Goal: Task Accomplishment & Management: Use online tool/utility

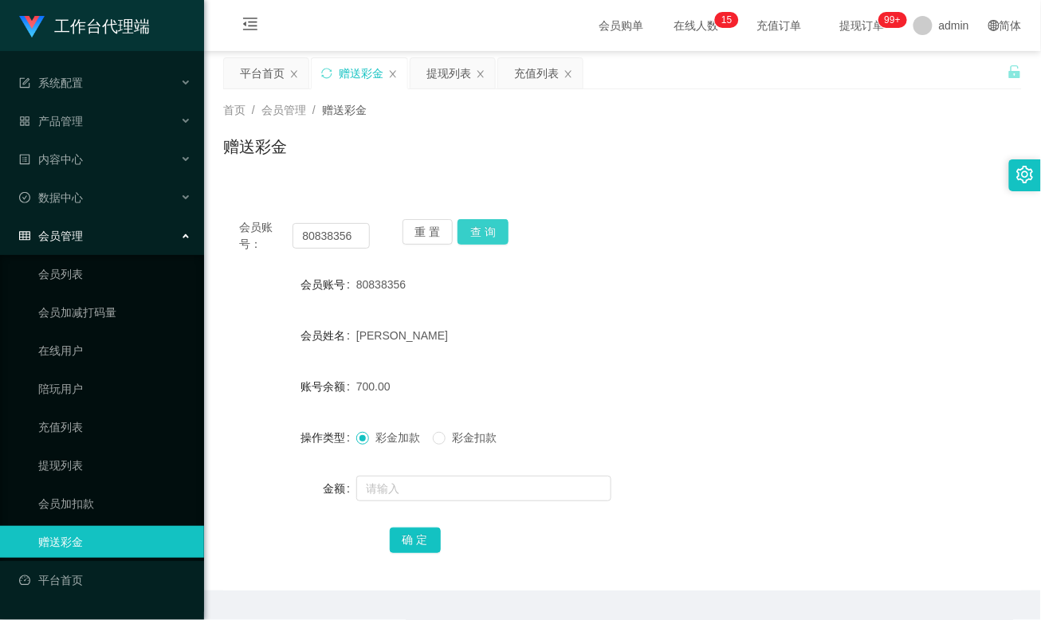
click at [485, 240] on button "查 询" at bounding box center [483, 232] width 51 height 26
click at [489, 236] on button "查 询" at bounding box center [483, 232] width 51 height 26
click at [848, 238] on div "会员账号： 80838356 重 置 查 询" at bounding box center [622, 235] width 799 height 33
click at [324, 239] on input "80838356" at bounding box center [331, 236] width 77 height 26
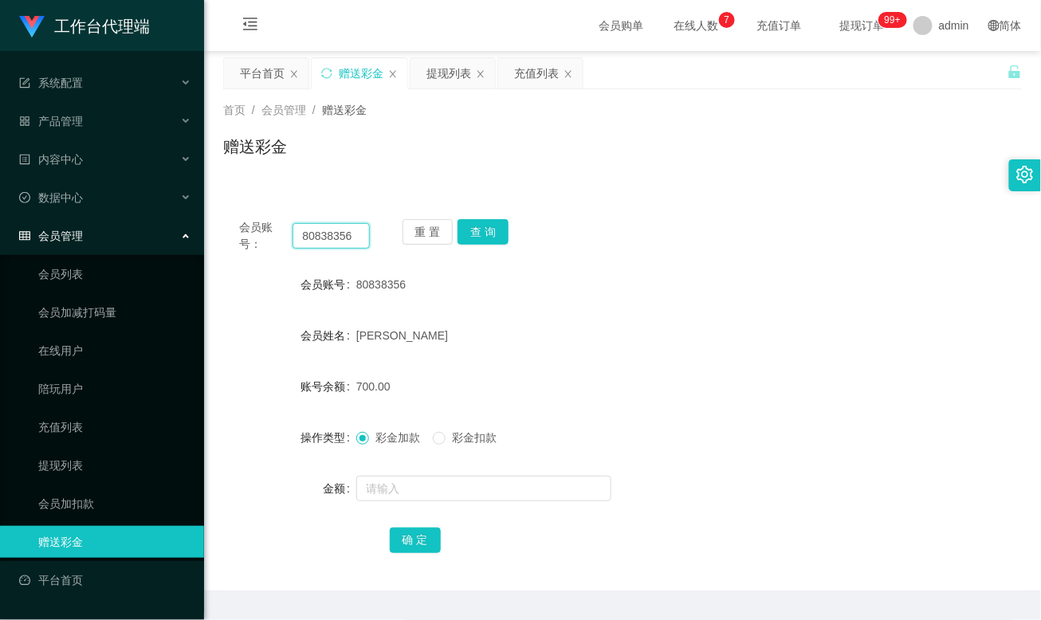
paste input "HWH5287"
drag, startPoint x: 486, startPoint y: 238, endPoint x: 496, endPoint y: 256, distance: 20.7
click at [486, 238] on button "查 询" at bounding box center [483, 232] width 51 height 26
click at [336, 230] on input "HWH5287" at bounding box center [331, 236] width 77 height 26
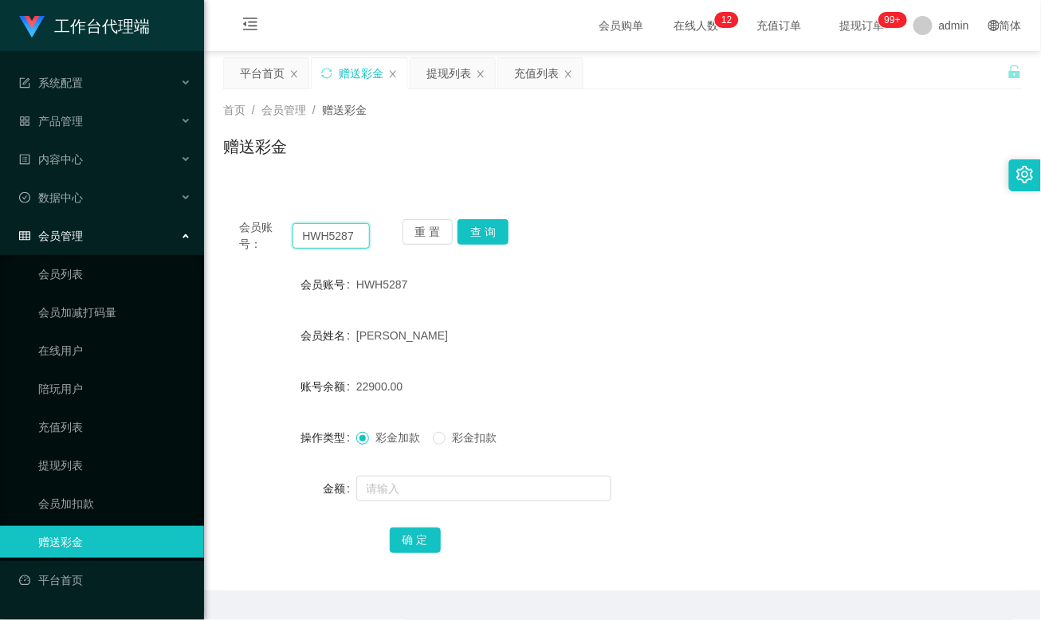
paste input "2721570231"
drag, startPoint x: 343, startPoint y: 236, endPoint x: 198, endPoint y: 231, distance: 145.2
click at [198, 231] on section "工作台代理端 系统配置 产品管理 内容中心 数据中心 会员管理 会员列表 会员加减打码量 在线用户 陪玩用户 充值列表 提现列表 会员加扣款 赠送彩金 平台首…" at bounding box center [520, 332] width 1041 height 665
type input "31"
drag, startPoint x: 333, startPoint y: 234, endPoint x: 190, endPoint y: 217, distance: 144.5
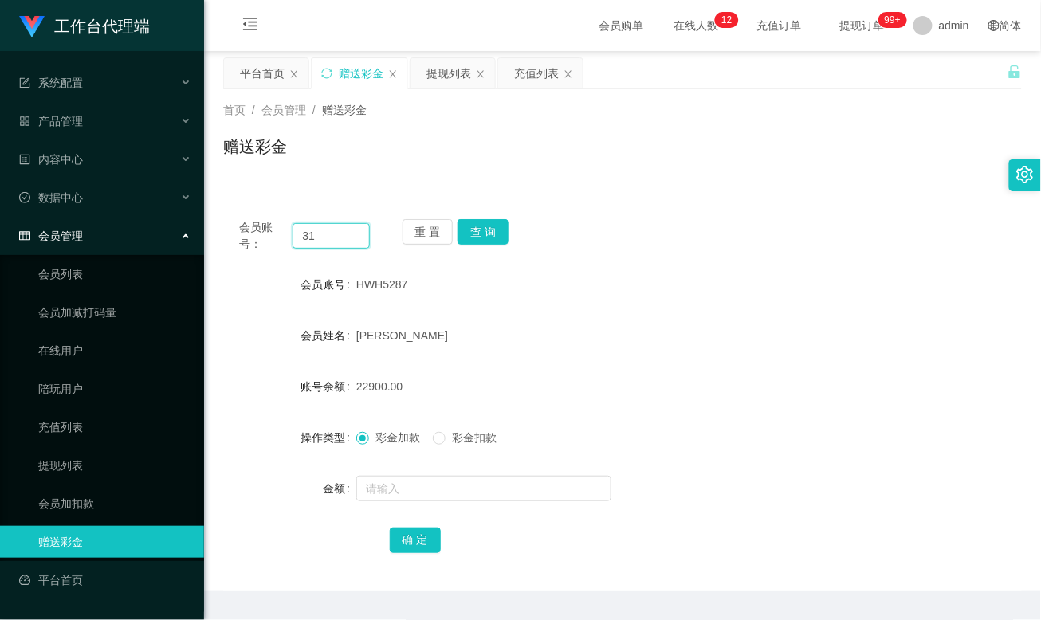
click at [190, 217] on section "工作台代理端 系统配置 产品管理 内容中心 数据中心 会员管理 会员列表 会员加减打码量 在线用户 陪玩用户 充值列表 提现列表 会员加扣款 赠送彩金 平台首…" at bounding box center [520, 332] width 1041 height 665
paste input "2721570231"
type input "2721570231"
click at [488, 231] on button "查 询" at bounding box center [483, 232] width 51 height 26
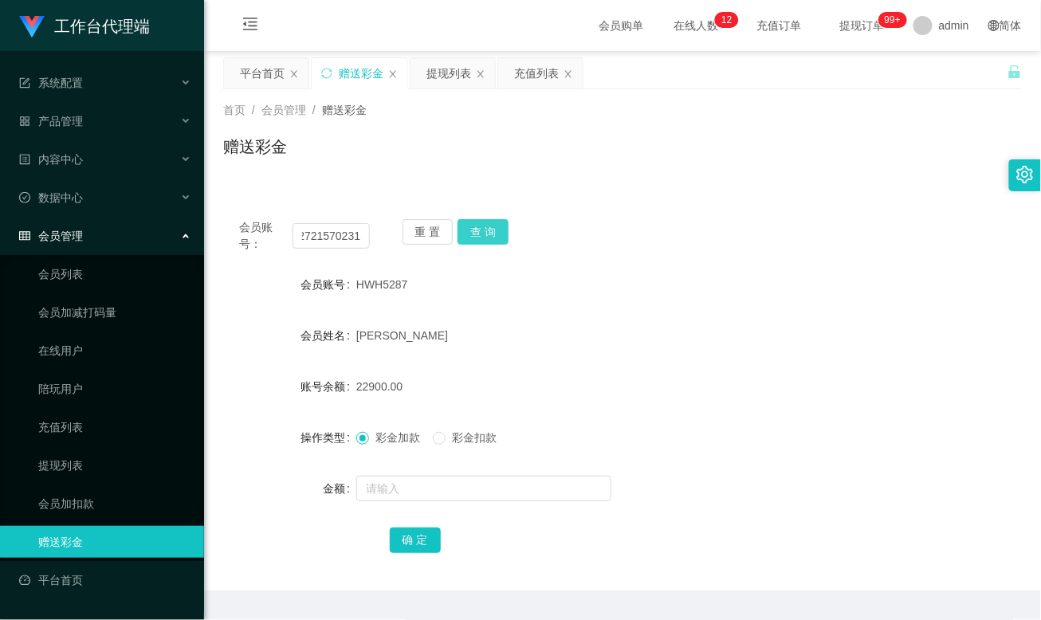
scroll to position [0, 0]
